Goal: Navigation & Orientation: Find specific page/section

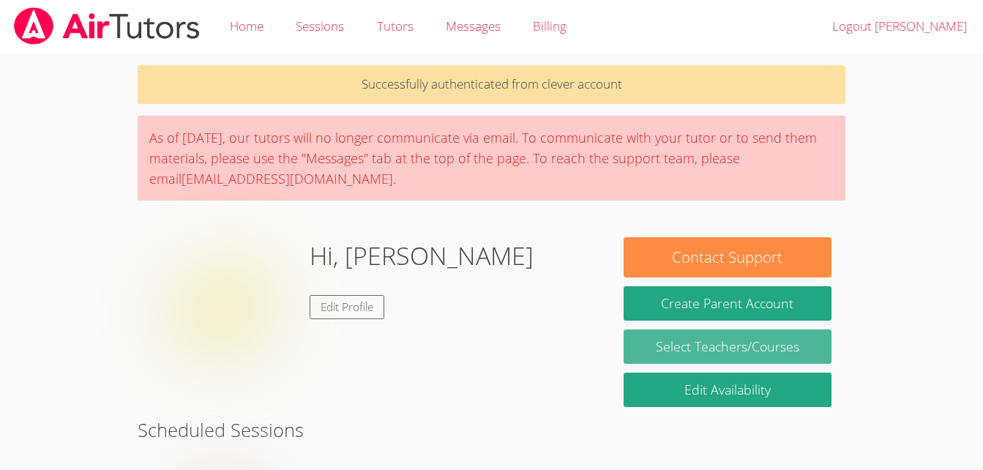
click at [693, 357] on link "Select Teachers/Courses" at bounding box center [728, 346] width 208 height 34
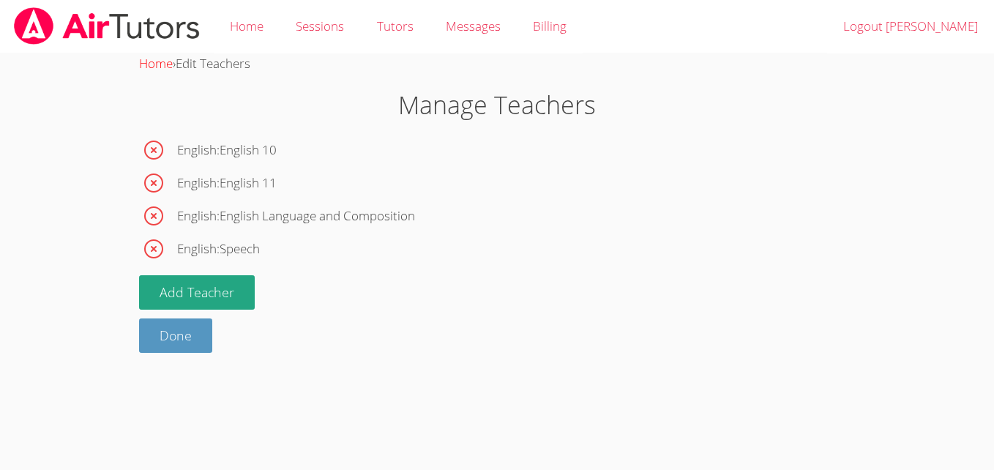
click at [155, 67] on link "Home" at bounding box center [156, 63] width 34 height 17
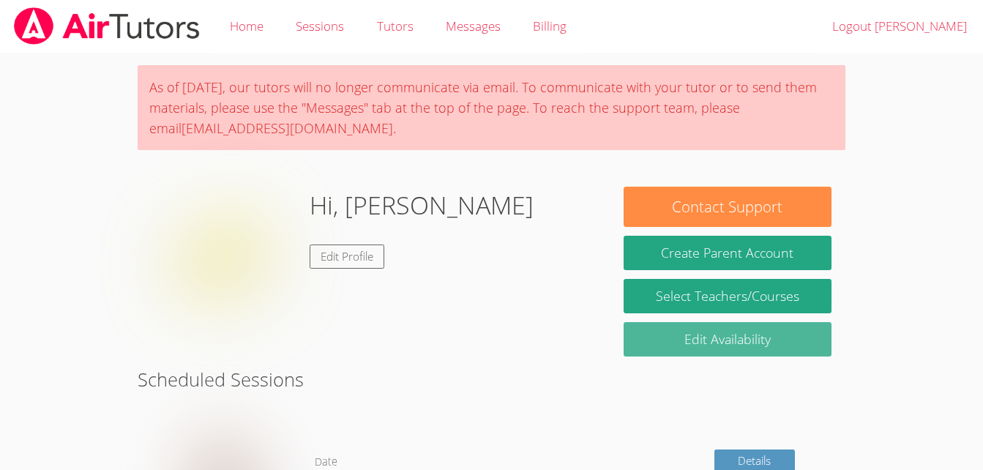
click at [767, 340] on link "Edit Availability" at bounding box center [728, 339] width 208 height 34
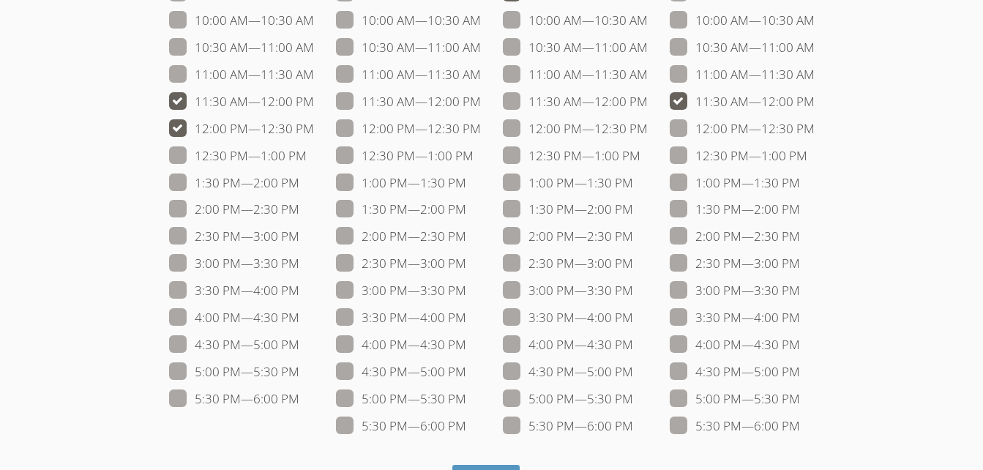
scroll to position [272, 0]
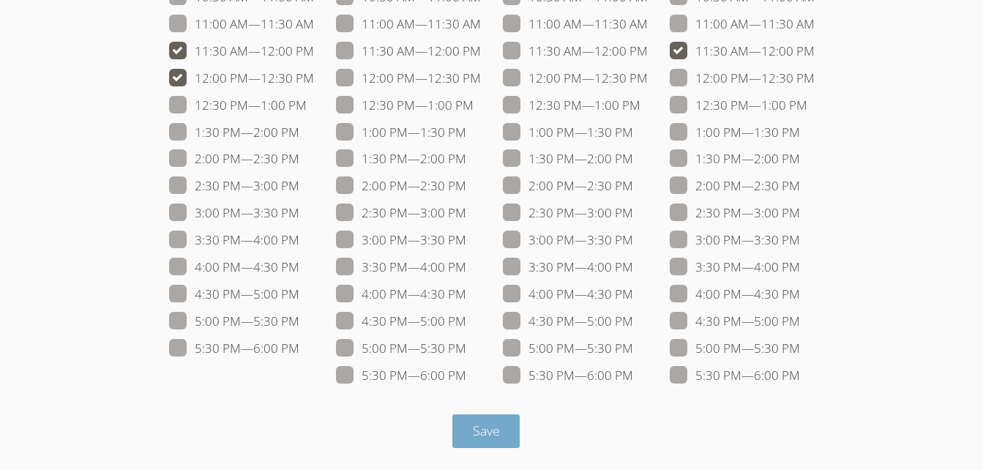
click at [481, 434] on span "Save" at bounding box center [486, 431] width 27 height 18
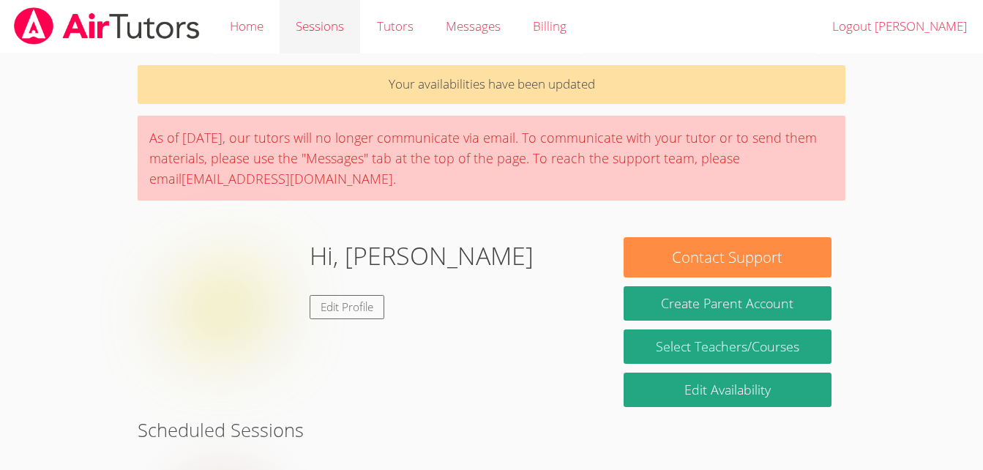
click at [350, 33] on link "Sessions" at bounding box center [320, 26] width 81 height 53
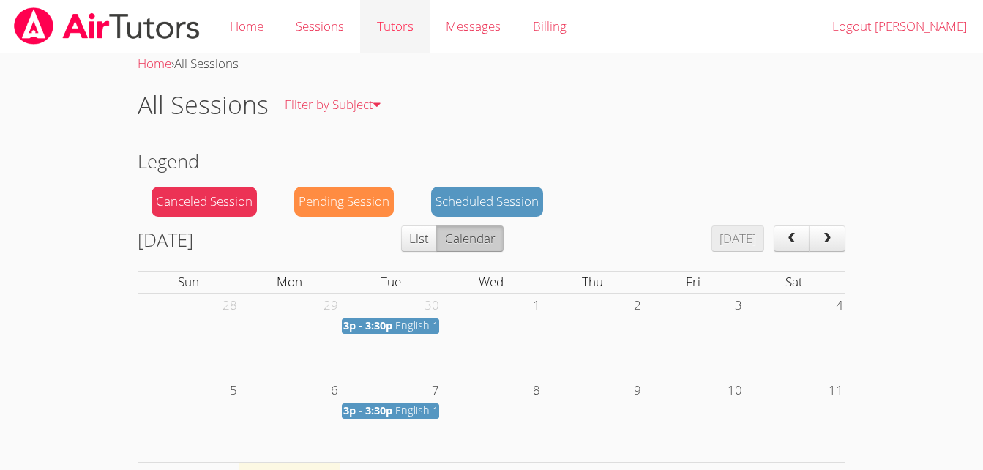
click at [404, 31] on link "Tutors" at bounding box center [394, 26] width 69 height 53
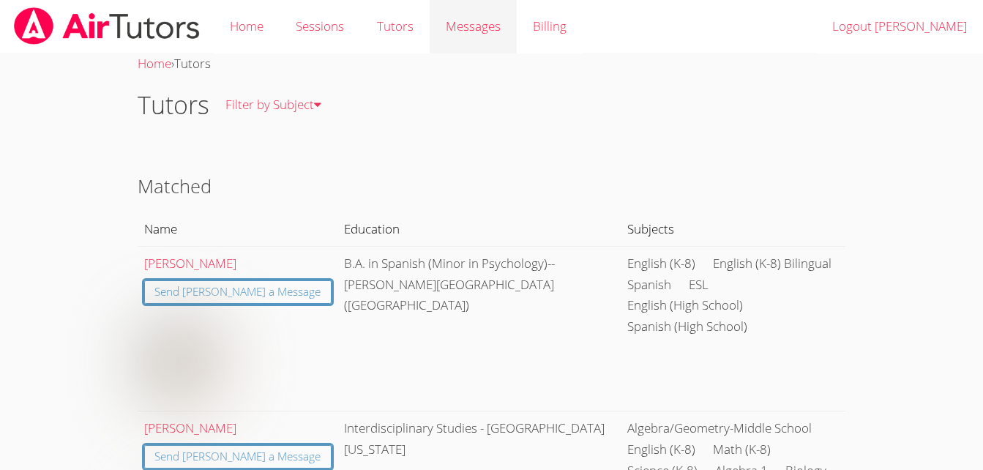
click at [474, 16] on div "Messages" at bounding box center [473, 26] width 55 height 21
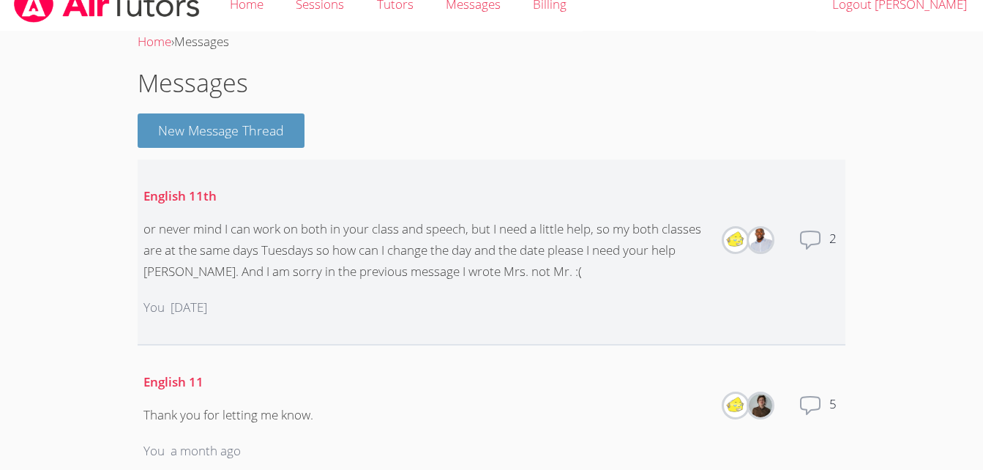
scroll to position [75, 0]
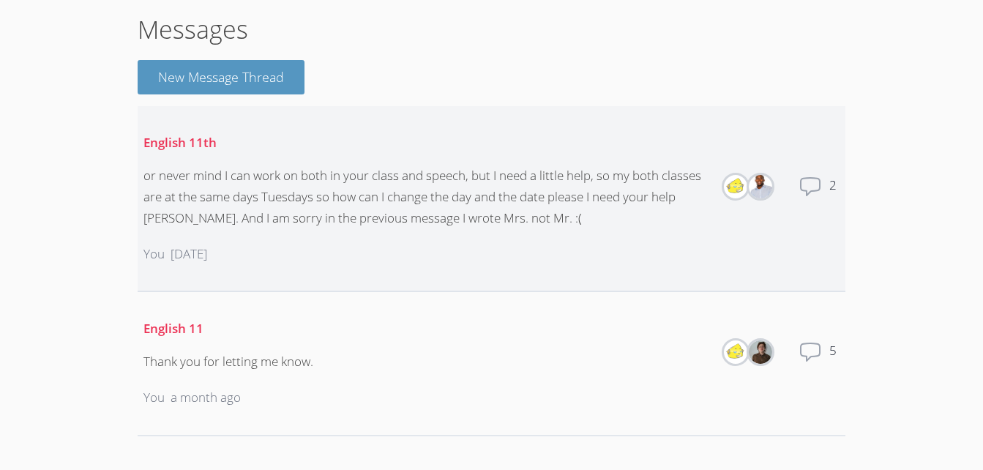
click at [559, 237] on div "You 3 days ago" at bounding box center [426, 254] width 564 height 45
